Goal: Find specific page/section: Find specific page/section

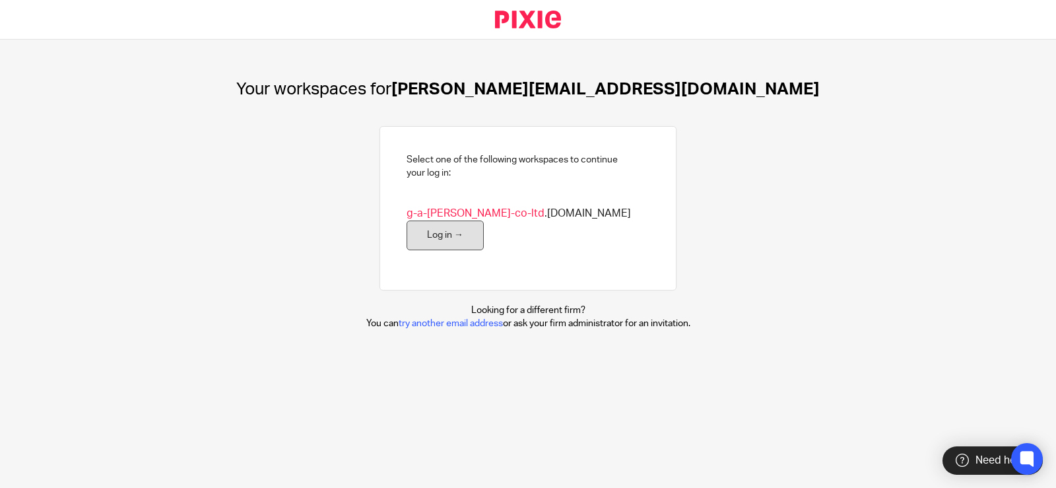
click at [484, 220] on link "Log in →" at bounding box center [444, 235] width 77 height 30
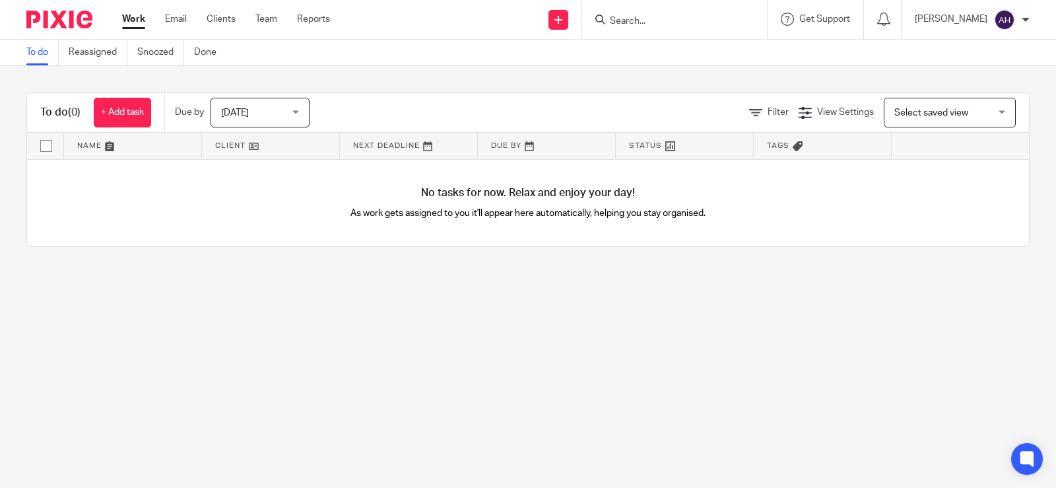
click at [647, 20] on input "Search" at bounding box center [667, 22] width 119 height 12
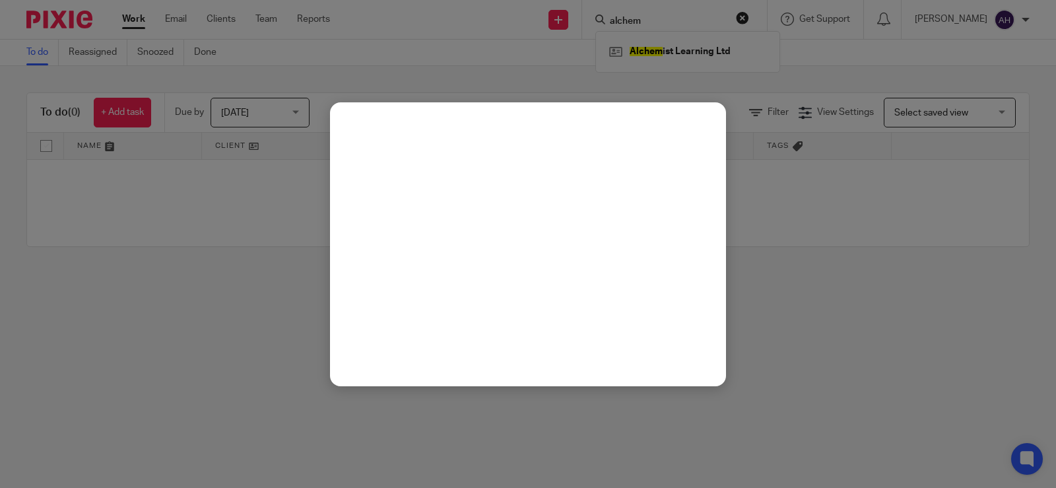
type input "alchem"
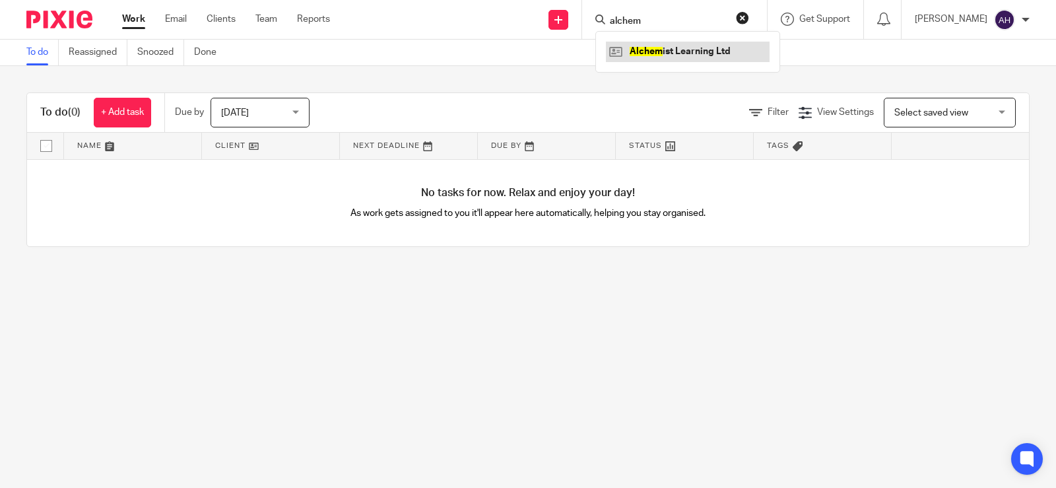
click at [697, 53] on link at bounding box center [688, 52] width 164 height 20
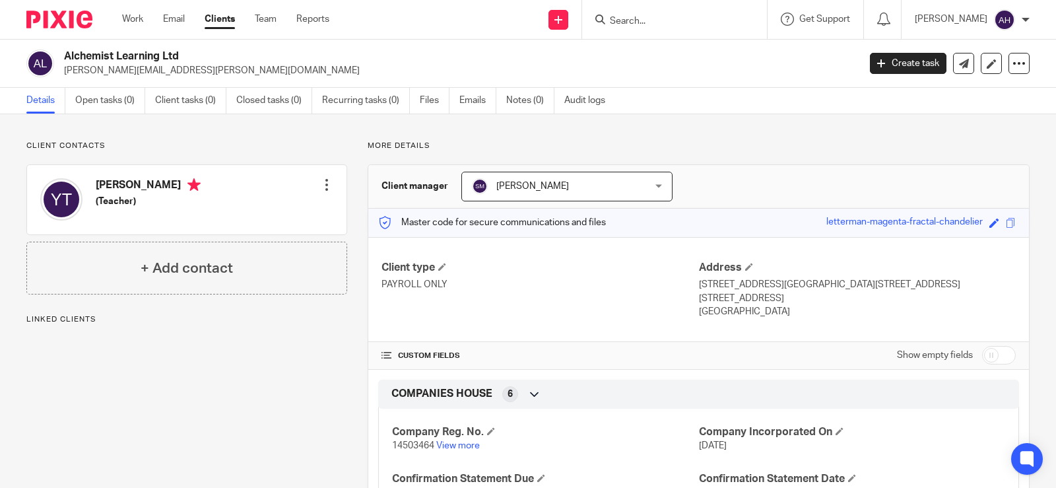
click at [321, 183] on div at bounding box center [326, 184] width 13 height 13
click at [135, 225] on div "Yan Yin Tse (Teacher)" at bounding box center [120, 200] width 160 height 56
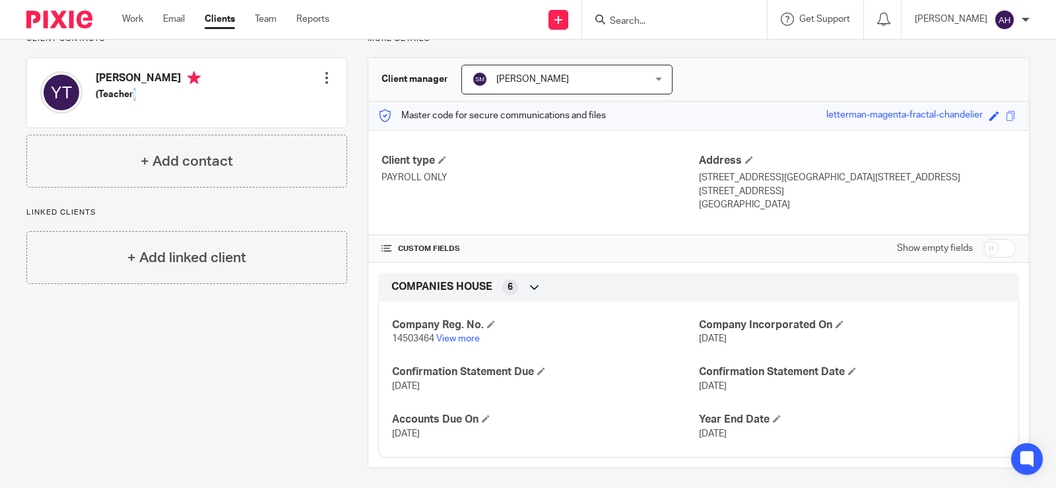
scroll to position [113, 0]
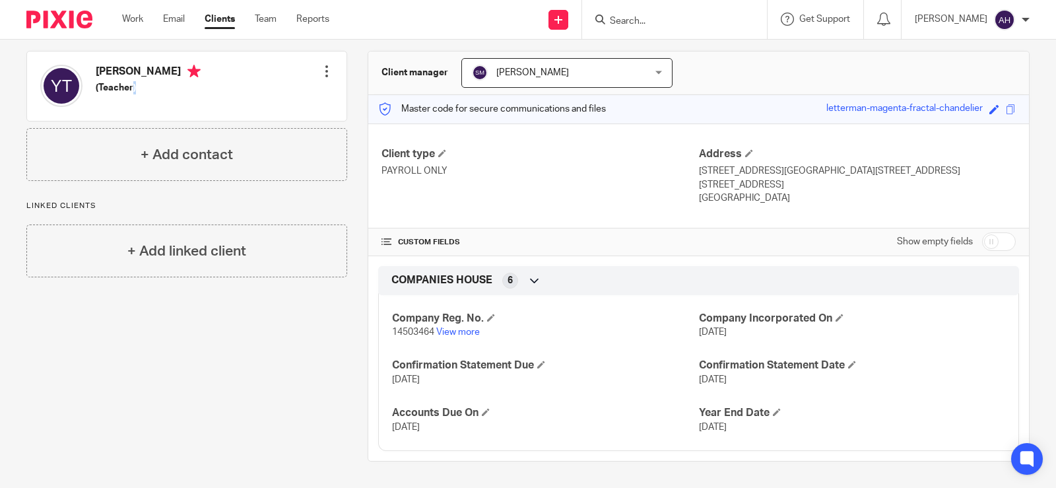
click at [324, 71] on div at bounding box center [326, 71] width 13 height 13
click at [256, 102] on link "Edit contact" at bounding box center [264, 100] width 126 height 19
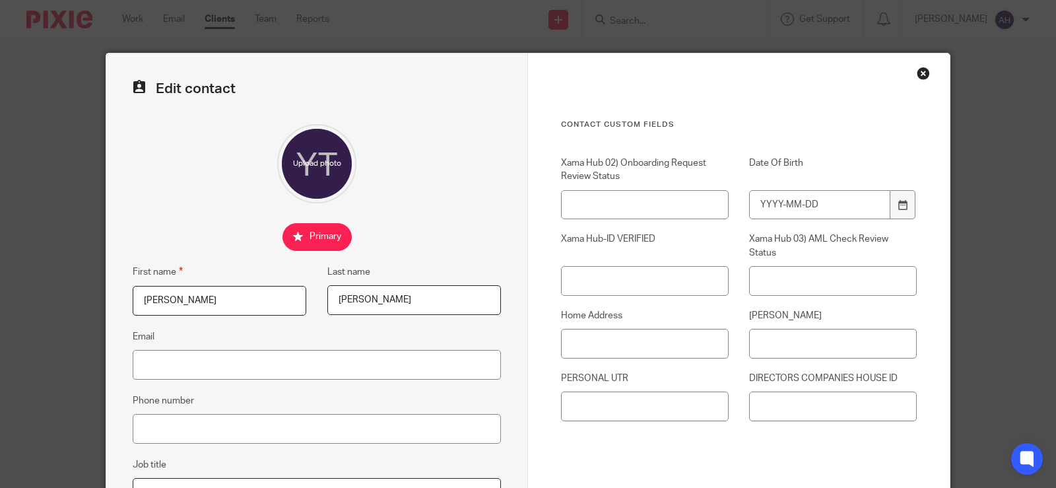
drag, startPoint x: 916, startPoint y: 71, endPoint x: 916, endPoint y: 84, distance: 13.2
click at [916, 71] on div "Close this dialog window" at bounding box center [922, 73] width 13 height 13
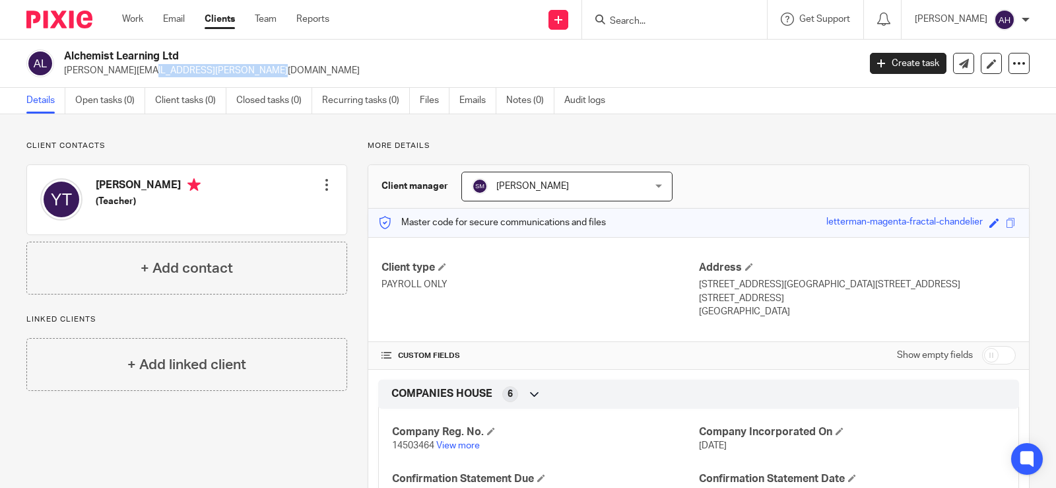
drag, startPoint x: 181, startPoint y: 69, endPoint x: 61, endPoint y: 73, distance: 120.1
click at [61, 73] on div "Alchemist Learning Ltd vanessa.yy.tse@gmail.com" at bounding box center [437, 63] width 823 height 28
copy p "[PERSON_NAME][EMAIL_ADDRESS][PERSON_NAME][DOMAIN_NAME]"
click at [674, 14] on form at bounding box center [678, 19] width 141 height 16
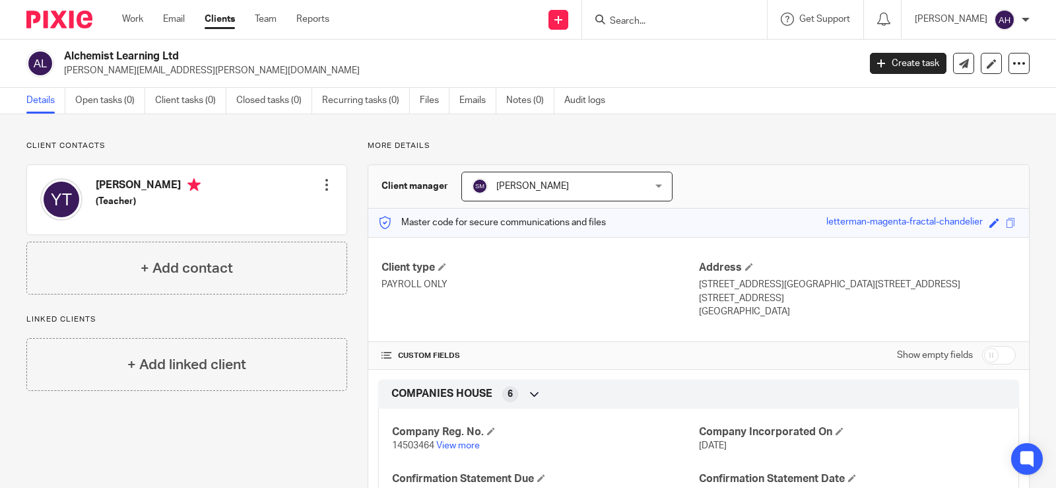
click at [674, 13] on form at bounding box center [678, 19] width 141 height 16
click at [674, 18] on input "Search" at bounding box center [667, 22] width 119 height 12
type input "aop property"
click button "submit" at bounding box center [0, 0] width 0 height 0
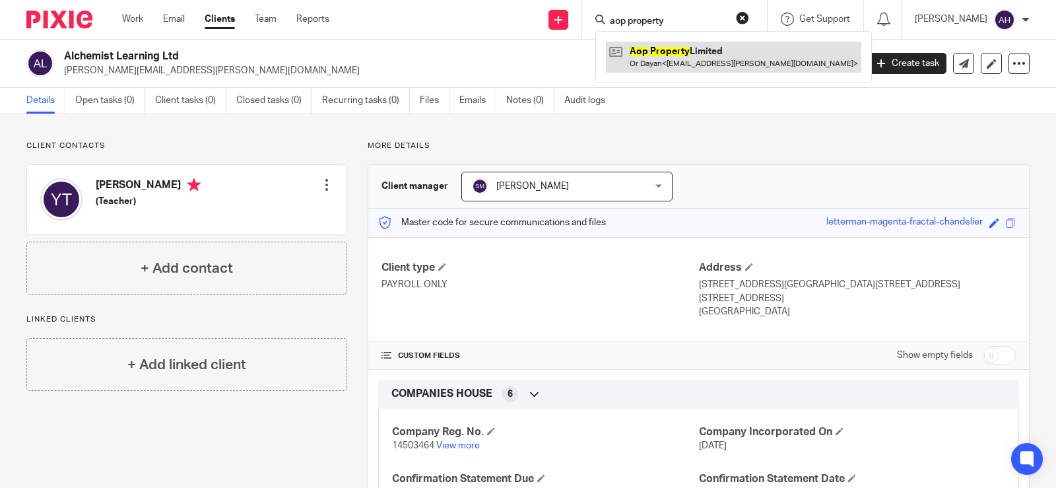
click at [674, 58] on link at bounding box center [733, 57] width 255 height 30
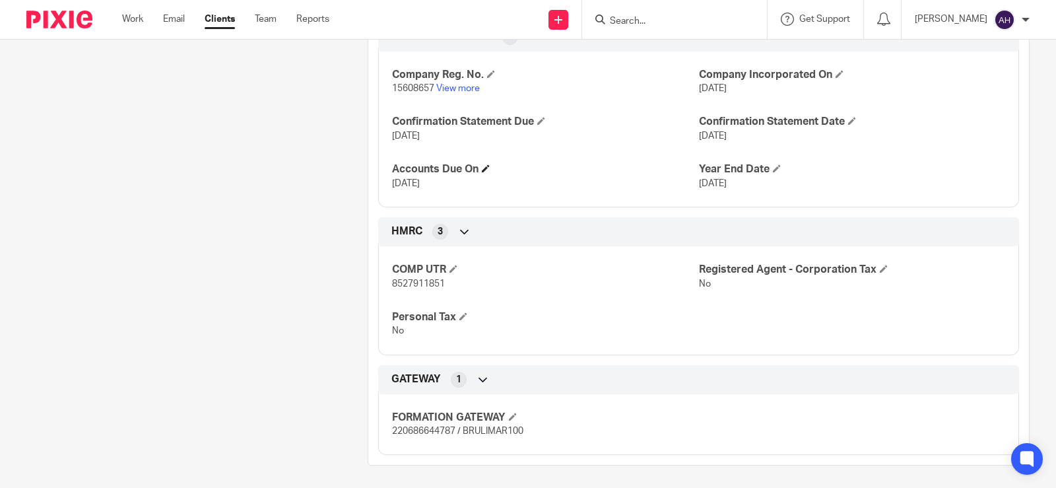
scroll to position [361, 0]
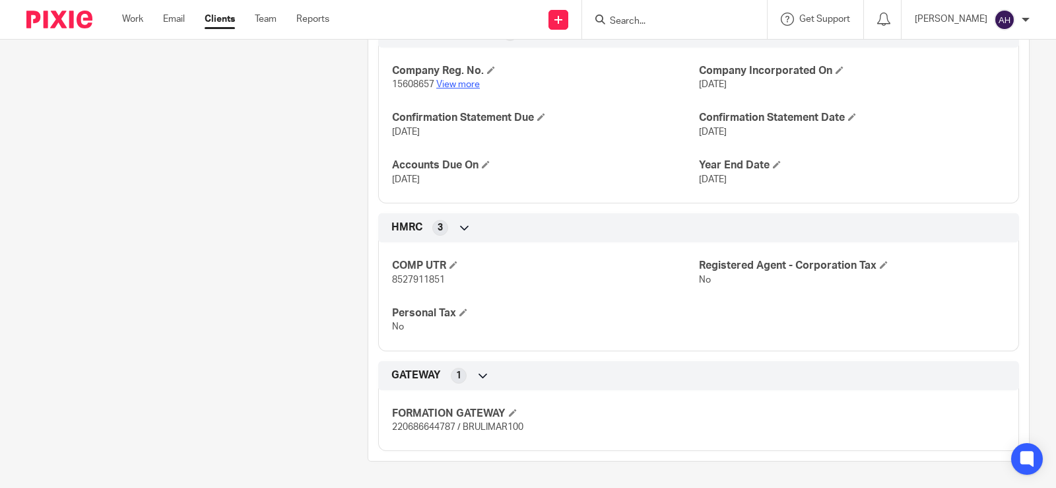
click at [454, 84] on link "View more" at bounding box center [458, 84] width 44 height 9
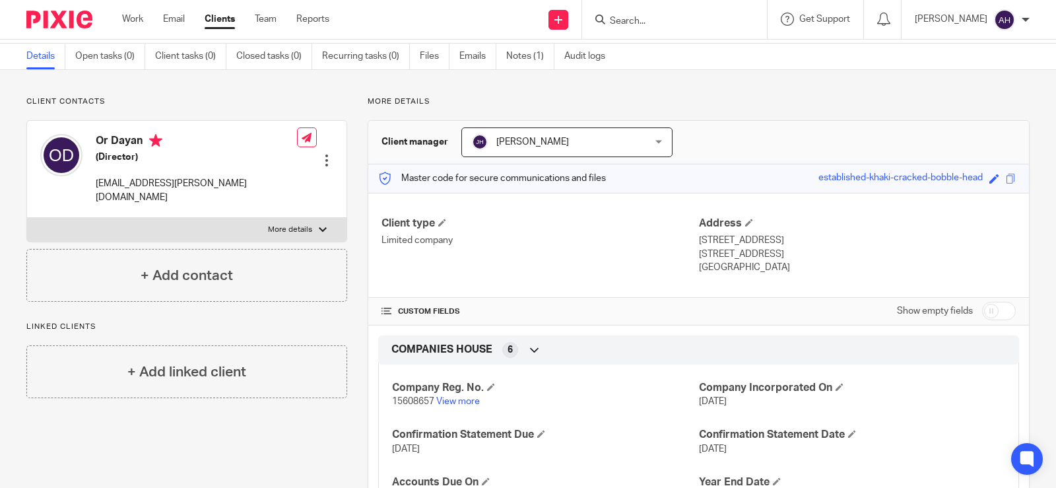
scroll to position [0, 0]
